Goal: Task Accomplishment & Management: Manage account settings

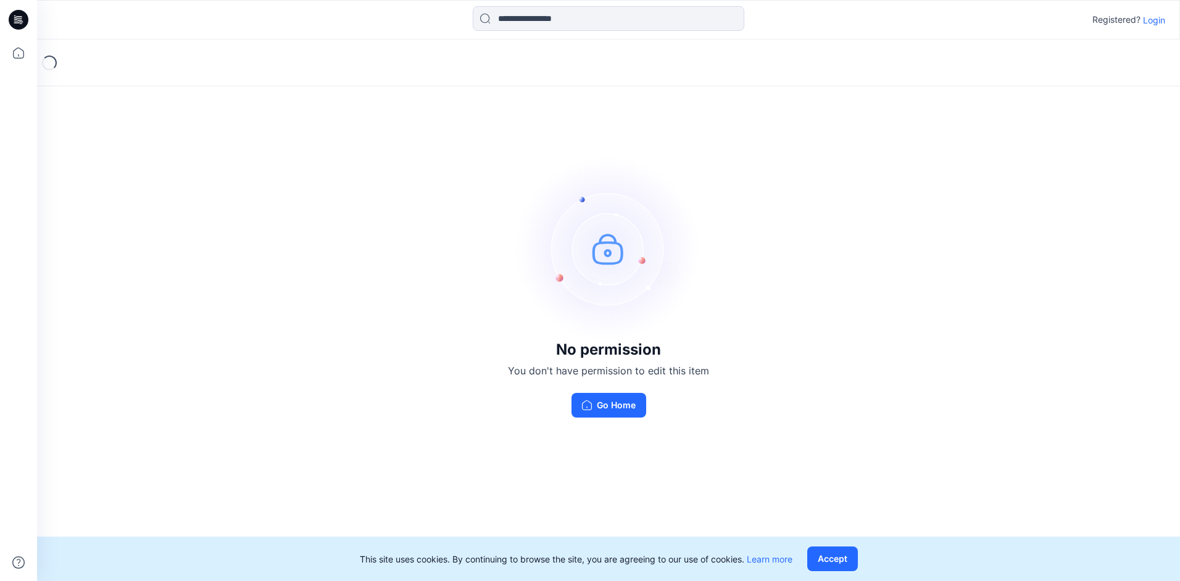
click at [963, 294] on div "No permission You don't have permission to edit this item Go Home" at bounding box center [608, 287] width 1143 height 495
click at [1155, 22] on p "Login" at bounding box center [1154, 20] width 22 height 13
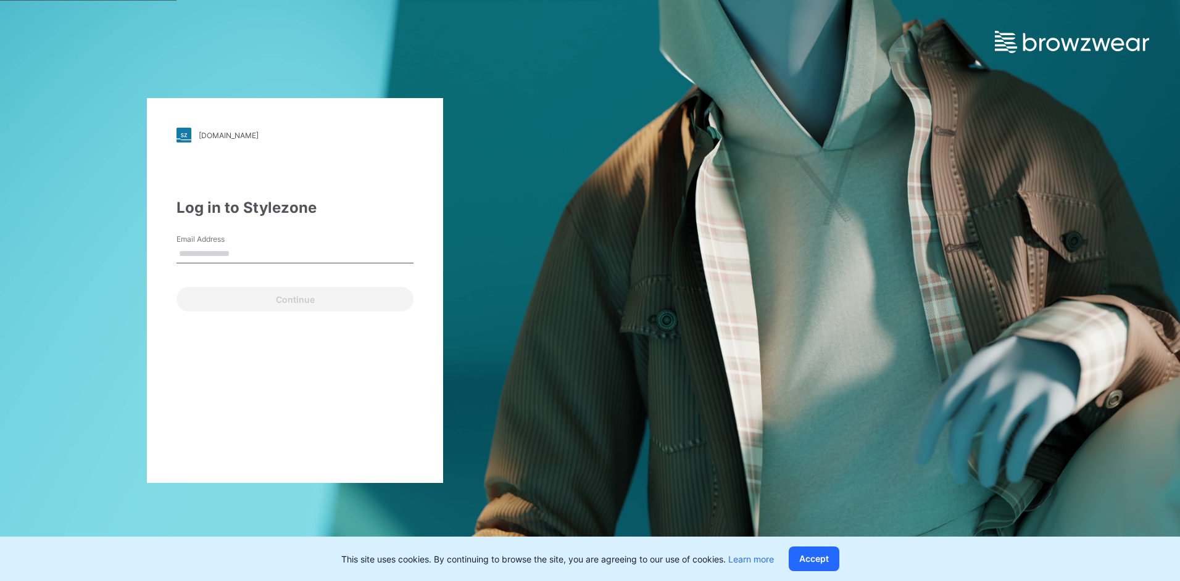
click at [325, 254] on input "Email Address" at bounding box center [295, 254] width 237 height 19
type input "**********"
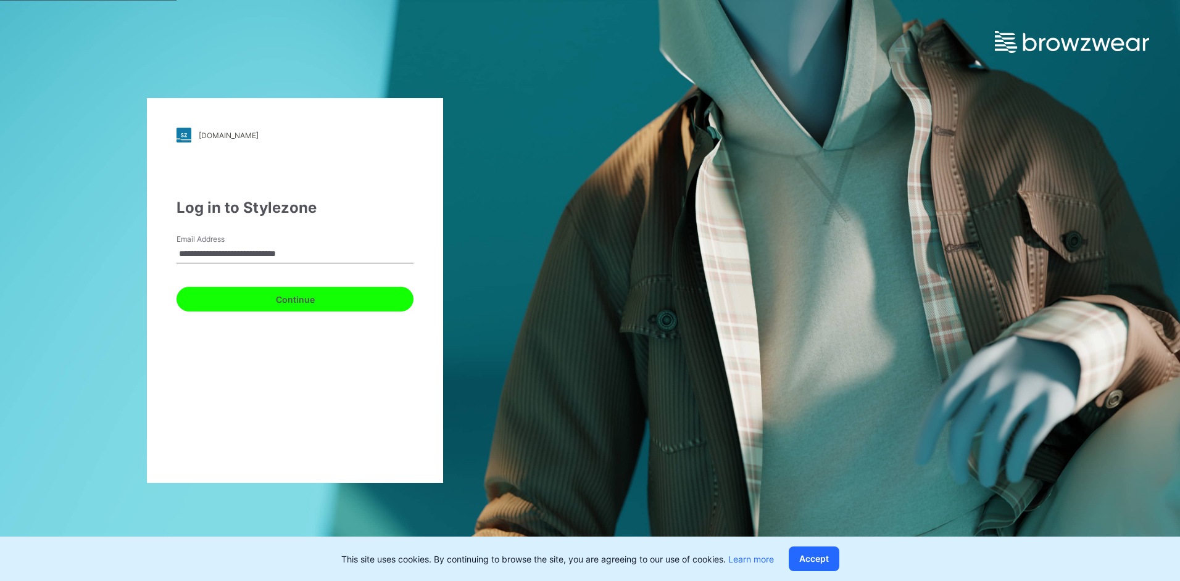
click at [244, 308] on button "Continue" at bounding box center [295, 299] width 237 height 25
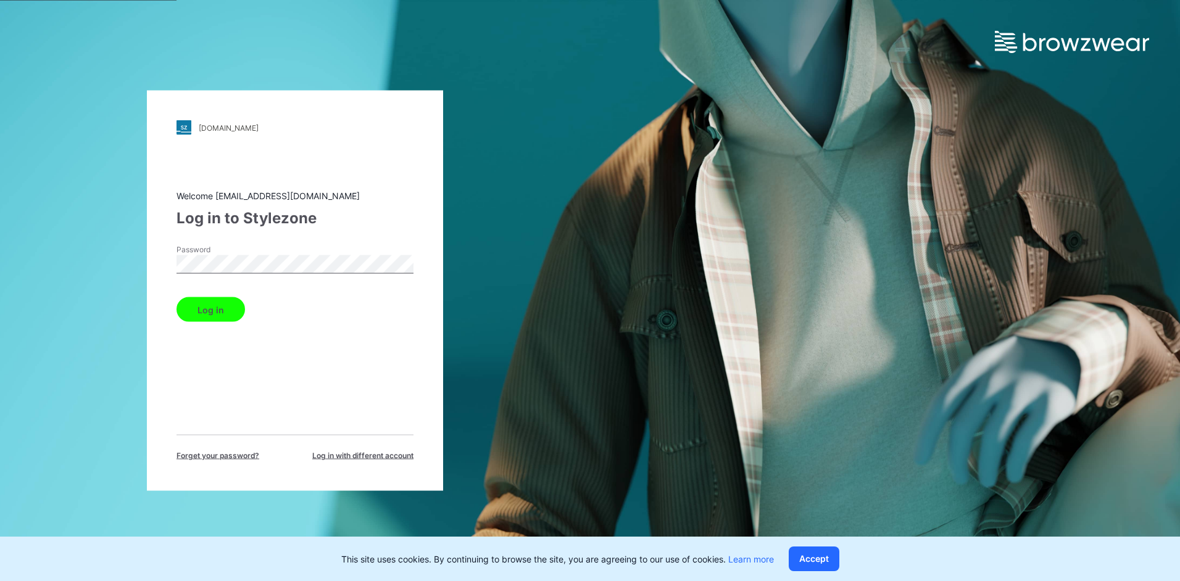
click at [226, 303] on button "Log in" at bounding box center [211, 310] width 69 height 25
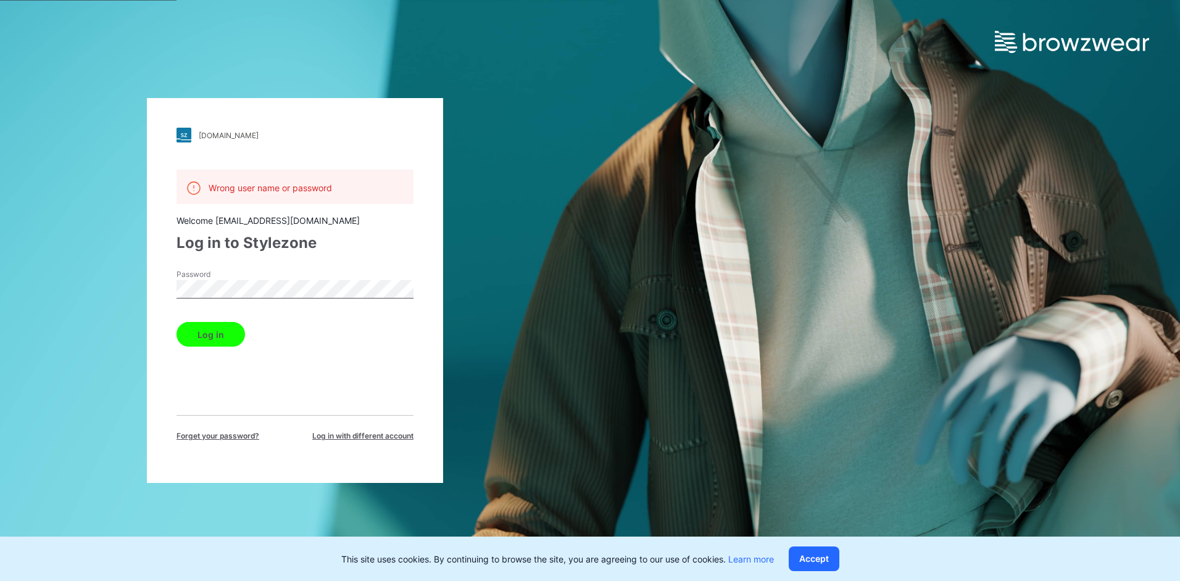
click at [72, 282] on div "landsend.stylezone.com Loading... Wrong user name or password Welcome fuyuan3dt…" at bounding box center [295, 290] width 590 height 581
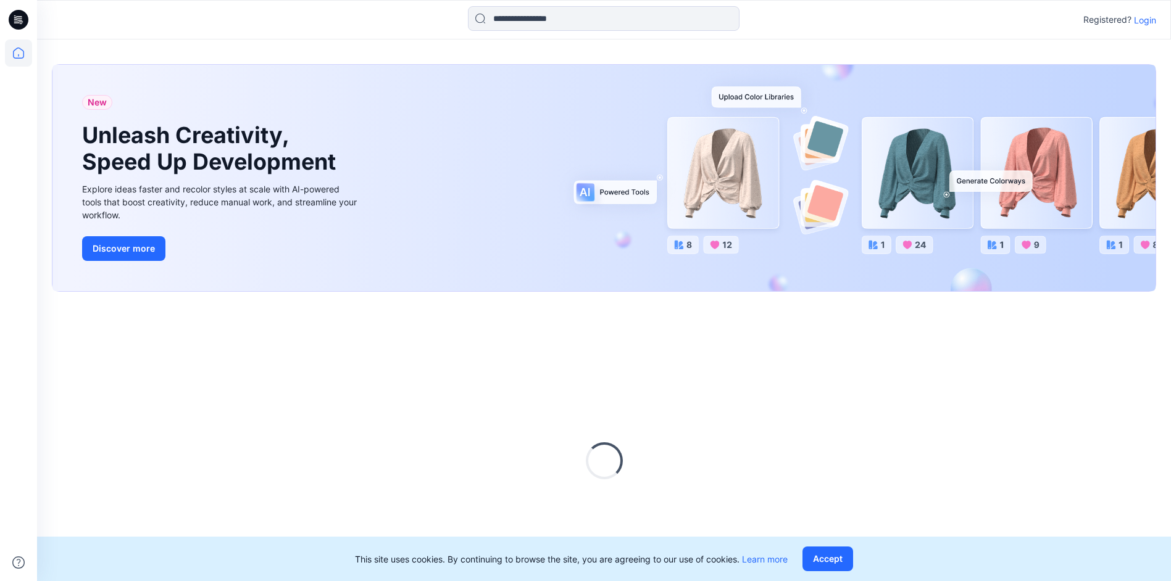
click at [1139, 23] on p "Login" at bounding box center [1145, 20] width 22 height 13
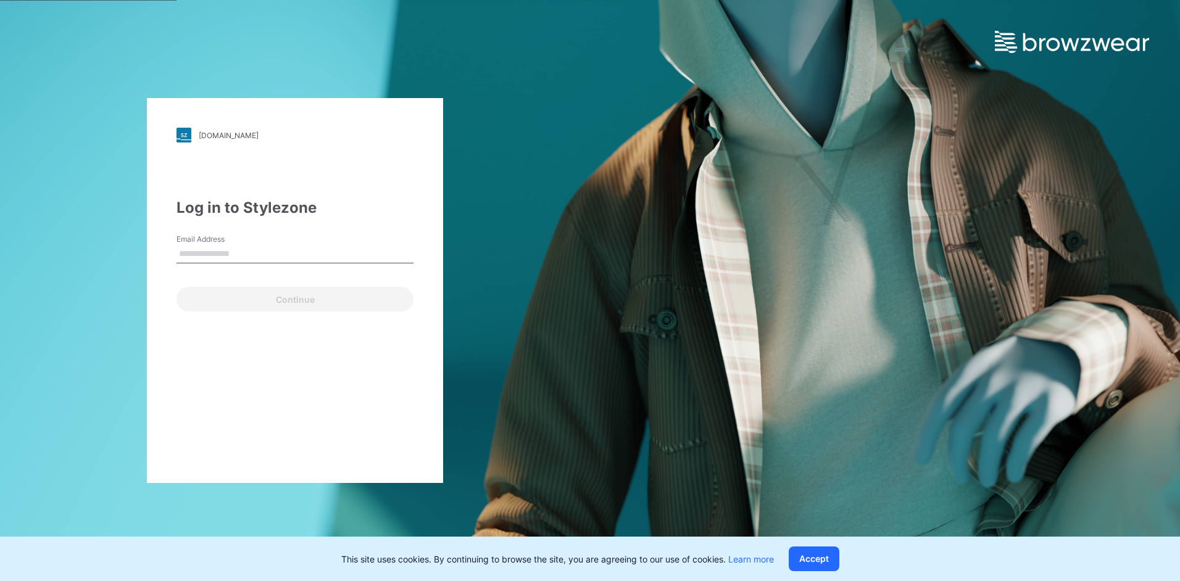
click at [256, 260] on input "Email Address" at bounding box center [295, 254] width 237 height 19
type input "**********"
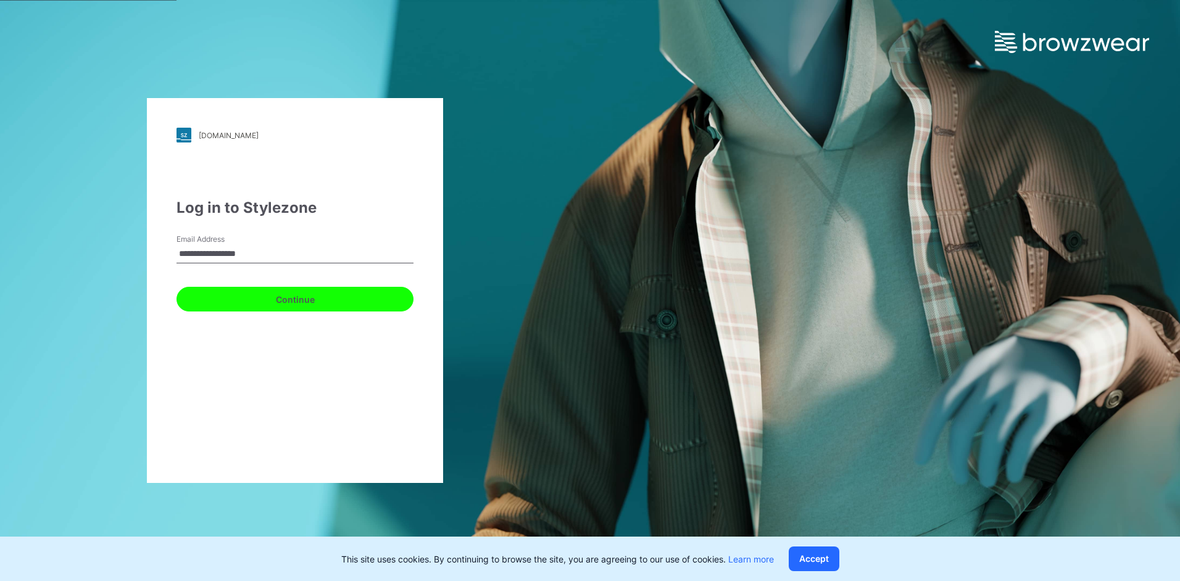
click at [231, 304] on button "Continue" at bounding box center [295, 299] width 237 height 25
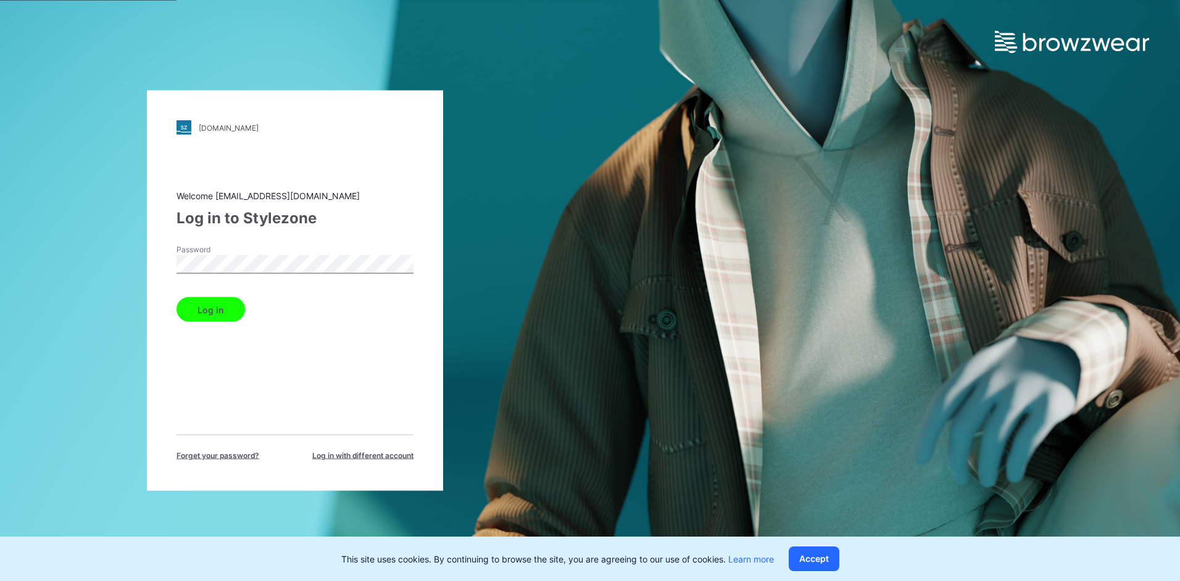
click at [217, 314] on button "Log in" at bounding box center [211, 310] width 69 height 25
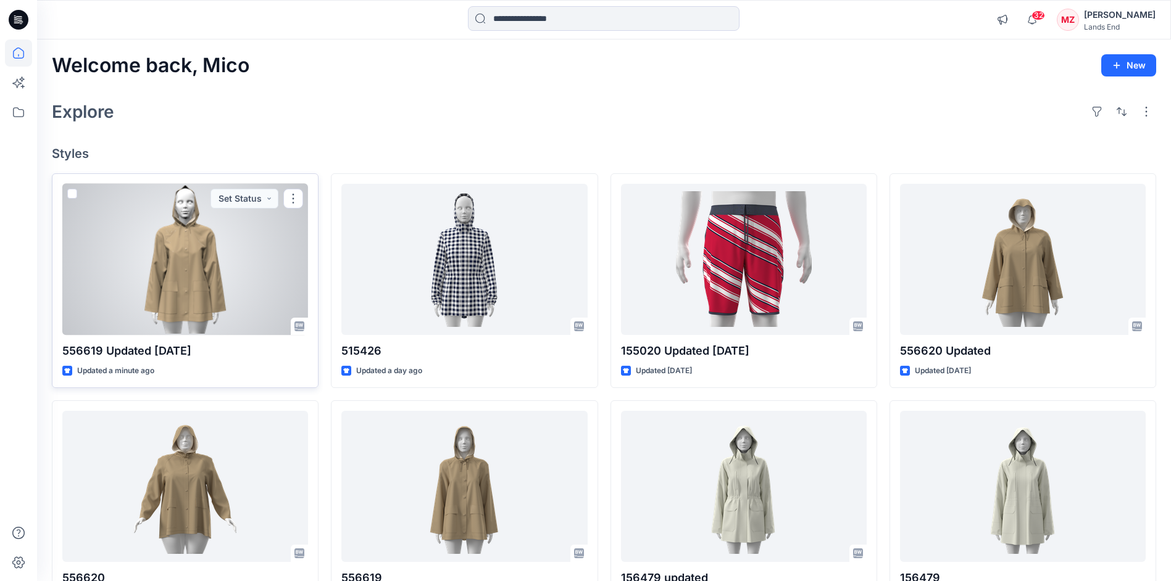
click at [251, 286] on div at bounding box center [185, 259] width 246 height 151
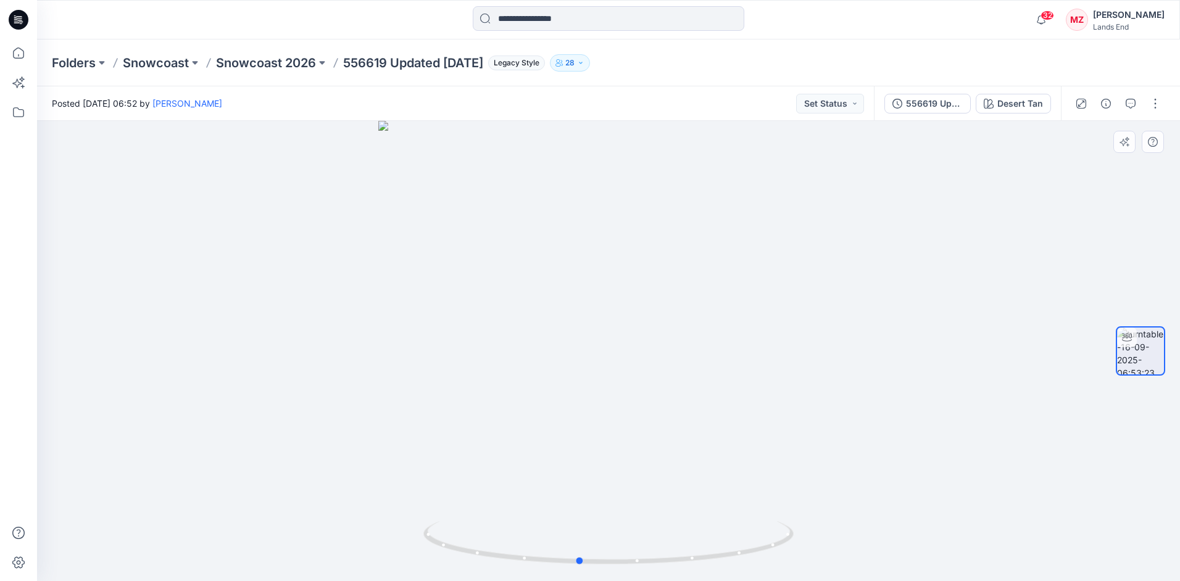
drag, startPoint x: 694, startPoint y: 424, endPoint x: 420, endPoint y: 416, distance: 274.8
click at [420, 416] on div at bounding box center [608, 351] width 1143 height 460
drag, startPoint x: 676, startPoint y: 430, endPoint x: 594, endPoint y: 426, distance: 82.2
click at [594, 426] on div at bounding box center [608, 351] width 1143 height 460
drag, startPoint x: 607, startPoint y: 500, endPoint x: 575, endPoint y: 498, distance: 32.8
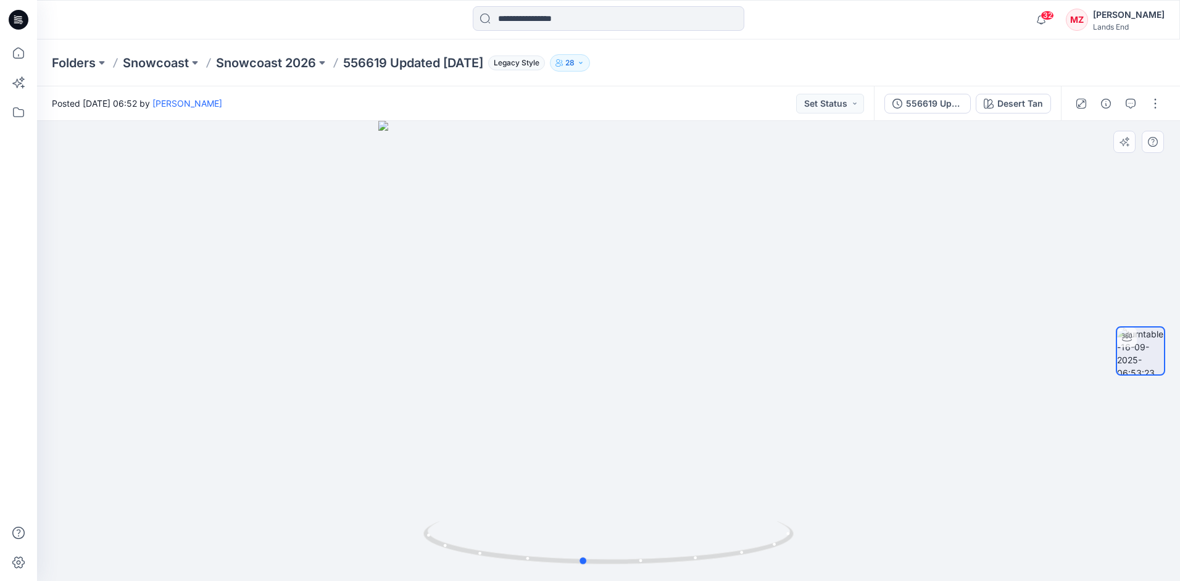
click at [576, 498] on div at bounding box center [608, 351] width 1143 height 460
drag, startPoint x: 617, startPoint y: 493, endPoint x: 559, endPoint y: 473, distance: 61.1
click at [525, 480] on div at bounding box center [608, 351] width 1143 height 460
drag, startPoint x: 573, startPoint y: 475, endPoint x: 616, endPoint y: 484, distance: 43.5
click at [615, 483] on div at bounding box center [608, 351] width 1143 height 460
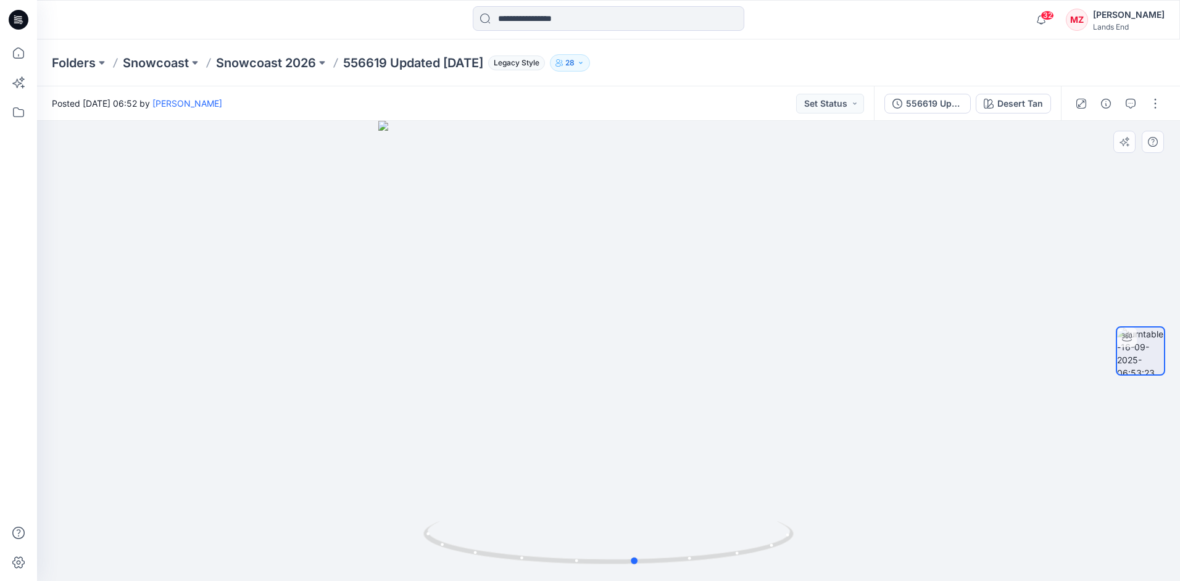
drag, startPoint x: 637, startPoint y: 489, endPoint x: 760, endPoint y: 497, distance: 123.7
click at [760, 497] on div at bounding box center [608, 351] width 1143 height 460
click at [993, 73] on div "Folders Snowcoast Snowcoast 2026 556619 Updated 15SEP Legacy Style 28" at bounding box center [608, 63] width 1143 height 47
click at [1153, 104] on button "button" at bounding box center [1156, 104] width 20 height 20
click at [1107, 138] on button "Edit" at bounding box center [1104, 132] width 114 height 23
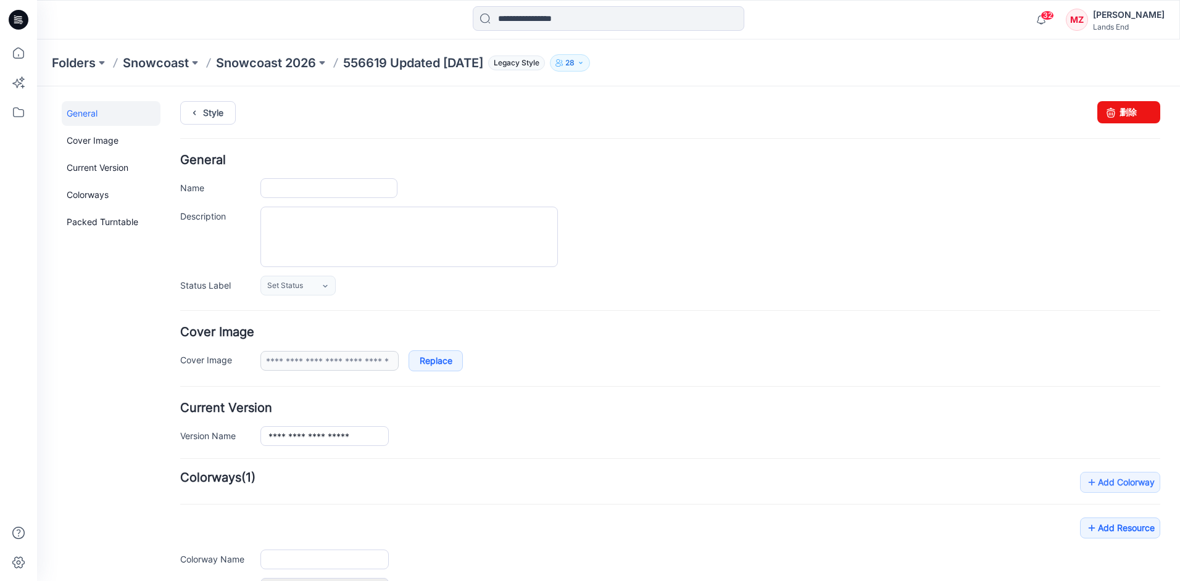
type input "**********"
click at [344, 187] on input "**********" at bounding box center [328, 188] width 137 height 20
type input "**********"
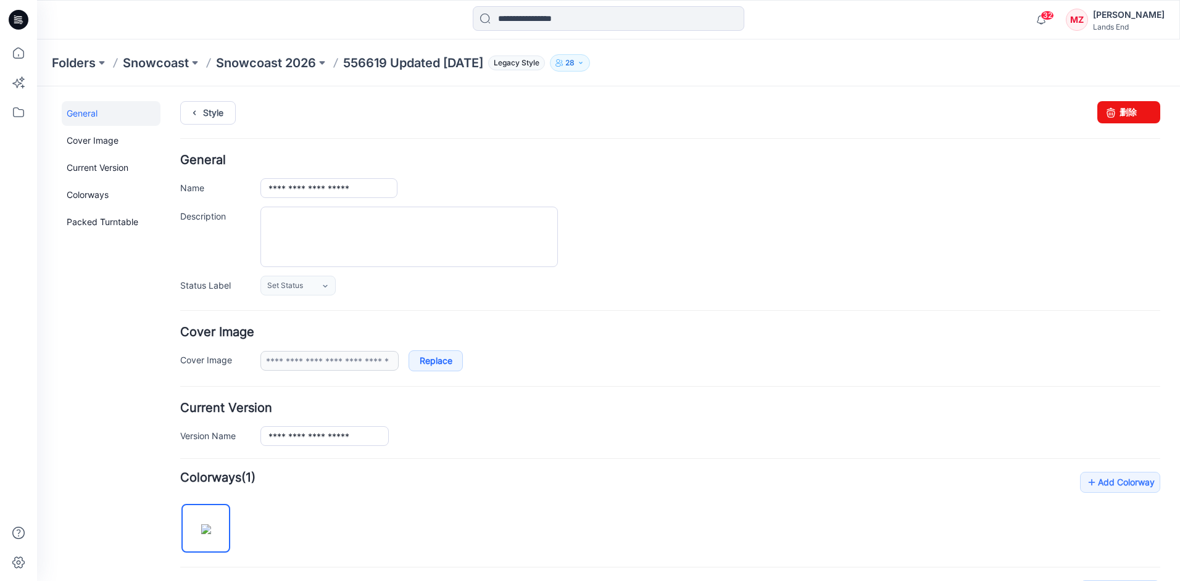
click at [749, 223] on div at bounding box center [710, 237] width 900 height 60
click at [687, 177] on div "**********" at bounding box center [670, 224] width 980 height 141
click at [418, 64] on p "556619 Updated [DATE]" at bounding box center [413, 62] width 140 height 17
click at [275, 61] on p "Snowcoast 2026" at bounding box center [266, 62] width 100 height 17
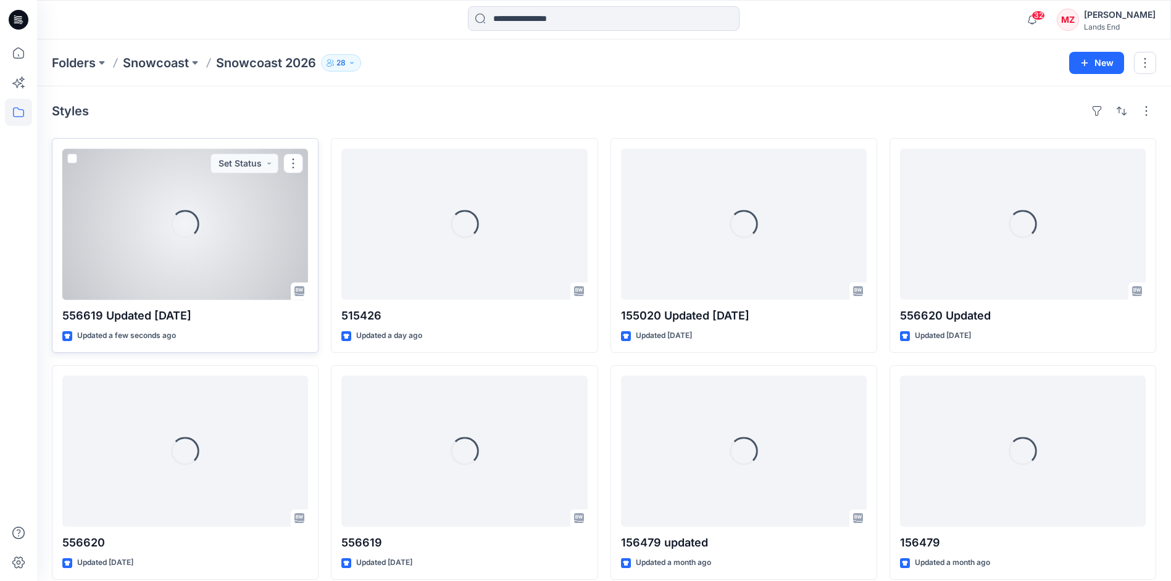
click at [170, 263] on div "Loading..." at bounding box center [185, 224] width 246 height 151
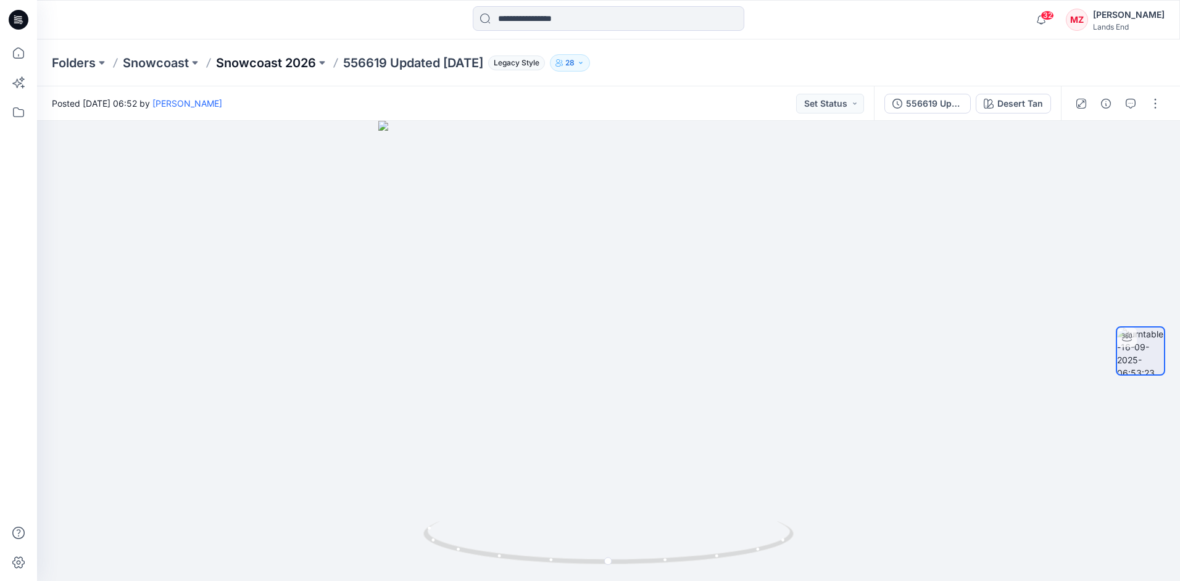
click at [278, 65] on p "Snowcoast 2026" at bounding box center [266, 62] width 100 height 17
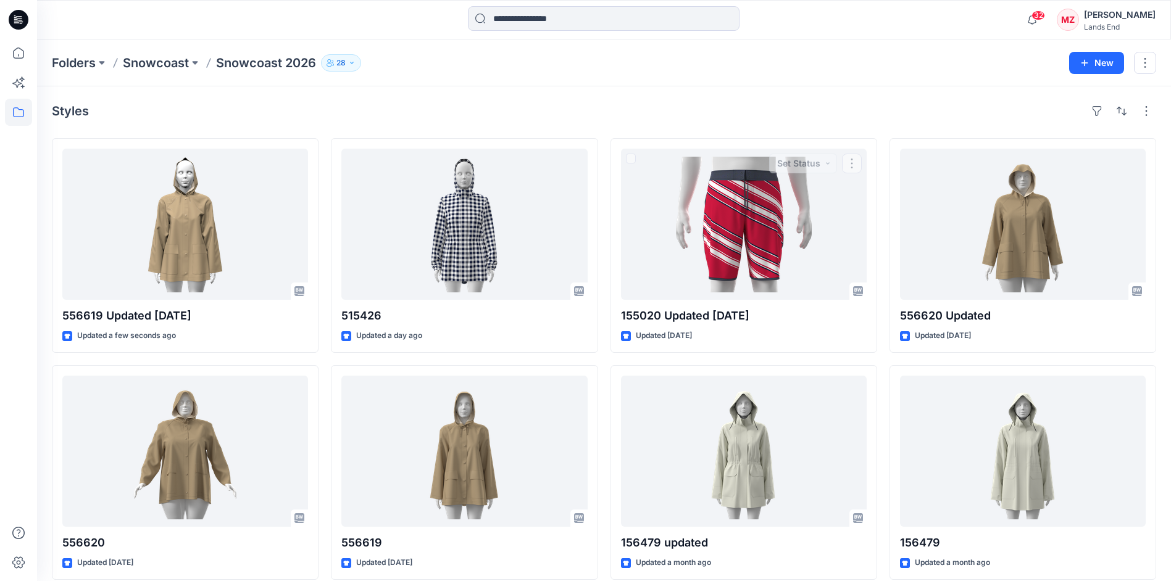
click at [809, 102] on div "Styles" at bounding box center [604, 111] width 1104 height 20
click at [411, 98] on div "Styles 556619 Updated [DATE] Updated 6 minutes ago 556620 Updated [DATE] 156259…" at bounding box center [604, 476] width 1134 height 780
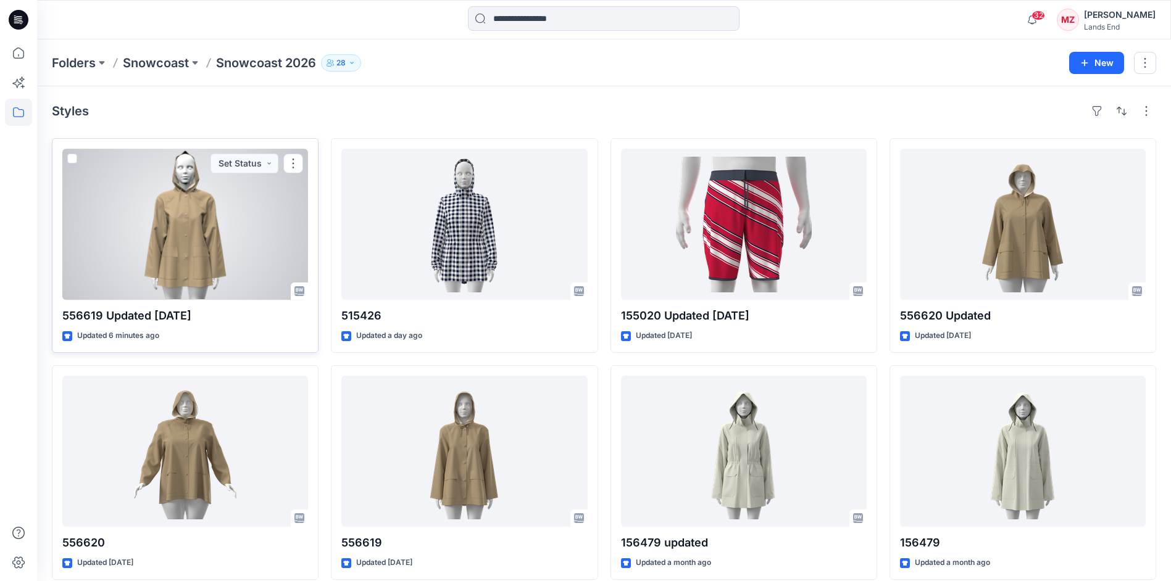
click at [222, 241] on div at bounding box center [185, 224] width 246 height 151
